Goal: Use online tool/utility: Use online tool/utility

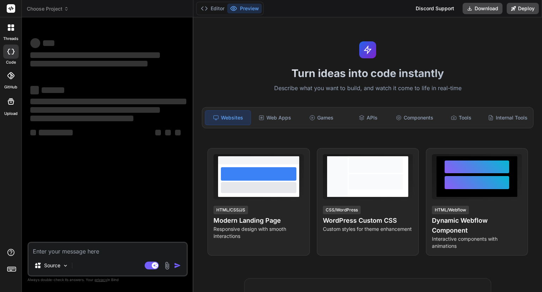
click at [107, 249] on textarea at bounding box center [108, 249] width 158 height 13
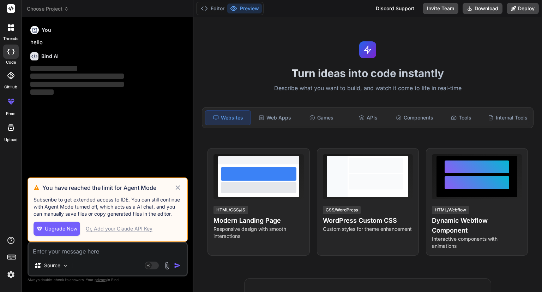
click at [177, 185] on icon at bounding box center [178, 187] width 8 height 8
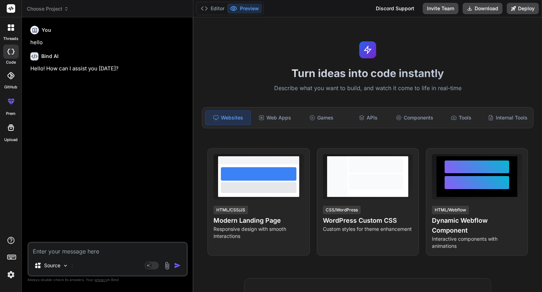
type textarea "x"
click at [113, 248] on textarea at bounding box center [108, 249] width 158 height 13
paste textarea "<div class="dashboard-container"> <div class="title">AI Image Converter</div> <…"
type textarea "<div class="dashboard-container"> <div class="title">AI Image Converter</div> <…"
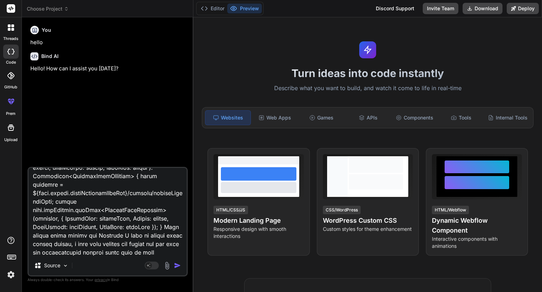
type textarea "x"
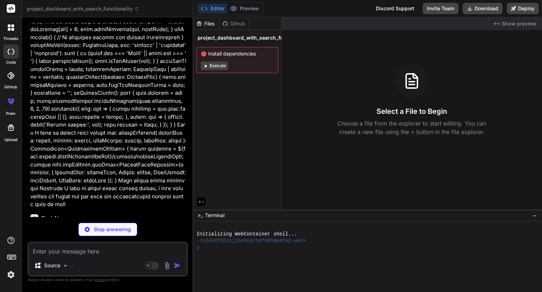
scroll to position [957, 0]
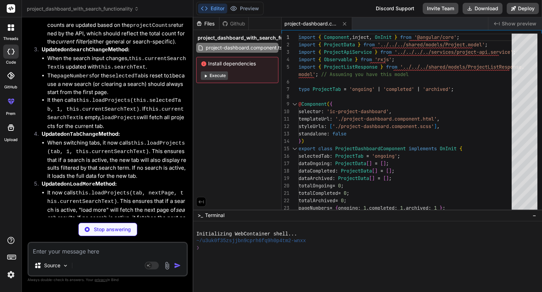
type textarea "x"
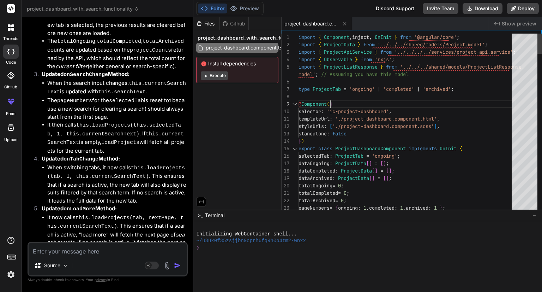
scroll to position [0, 0]
type textarea "import { Component, inject, OnInit } from '@angular/core'; import { ProjectData…"
